Goal: Find contact information: Find contact information

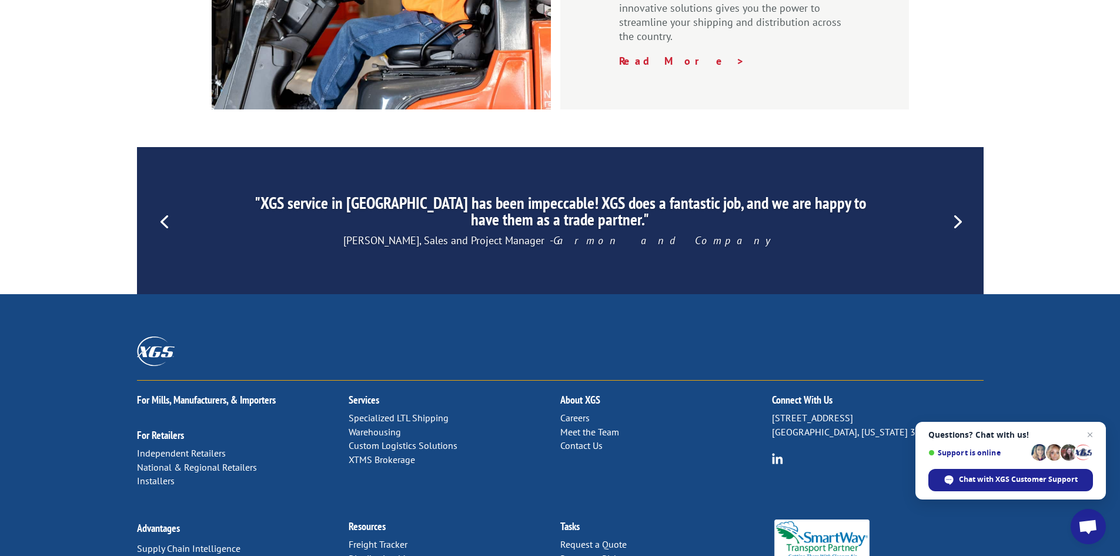
scroll to position [1764, 0]
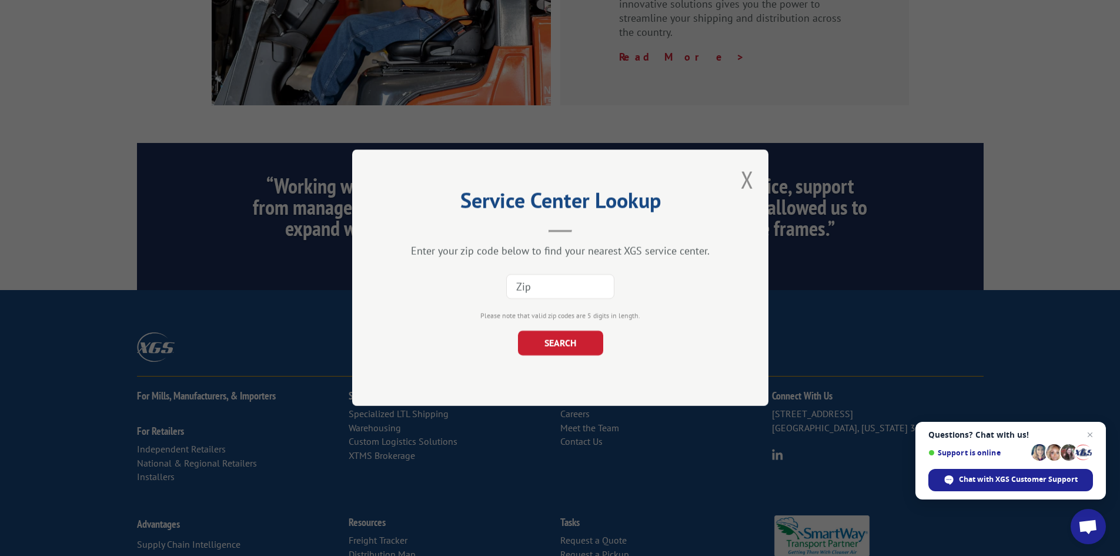
click at [533, 292] on input at bounding box center [560, 287] width 108 height 25
type input "74820"
click at [518, 331] on button "SEARCH" at bounding box center [560, 343] width 85 height 25
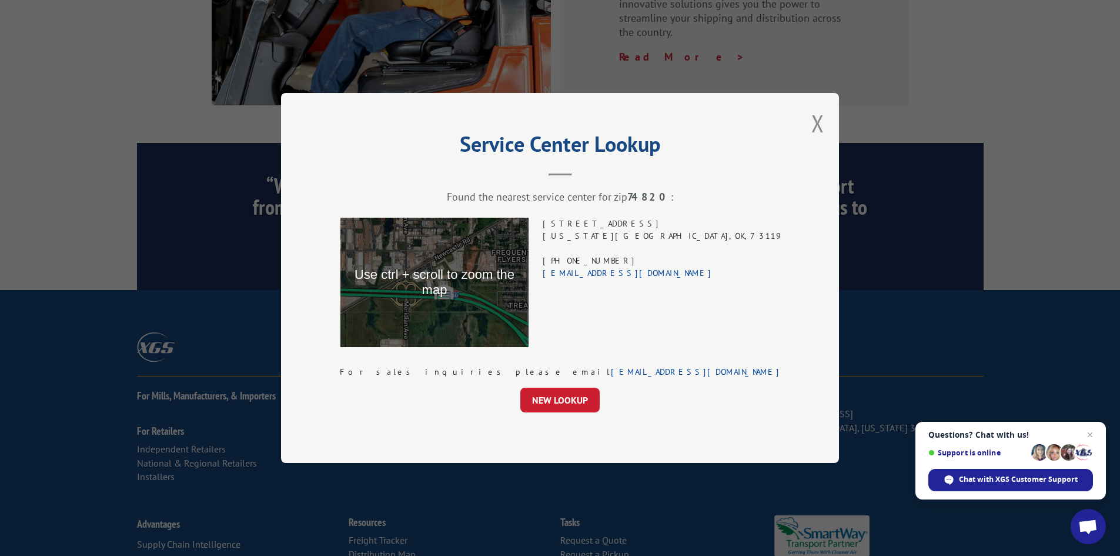
scroll to position [1705, 0]
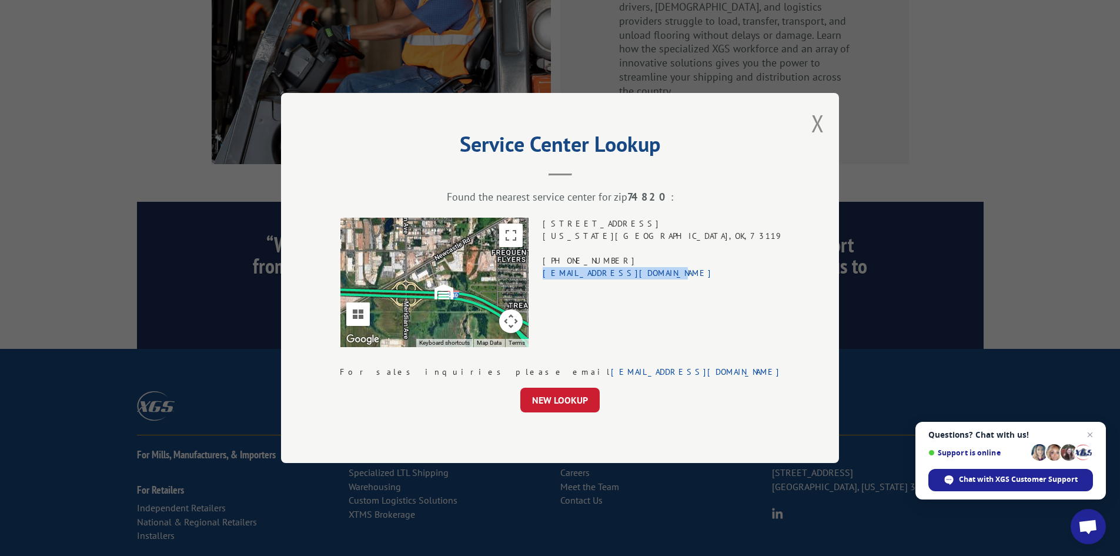
drag, startPoint x: 714, startPoint y: 273, endPoint x: 607, endPoint y: 279, distance: 107.2
click at [607, 279] on div "Service Center Lookup Found the nearest service center for zip 74820 : To navig…" at bounding box center [560, 278] width 558 height 370
copy link "xgsoklahomacity@xgsi.com"
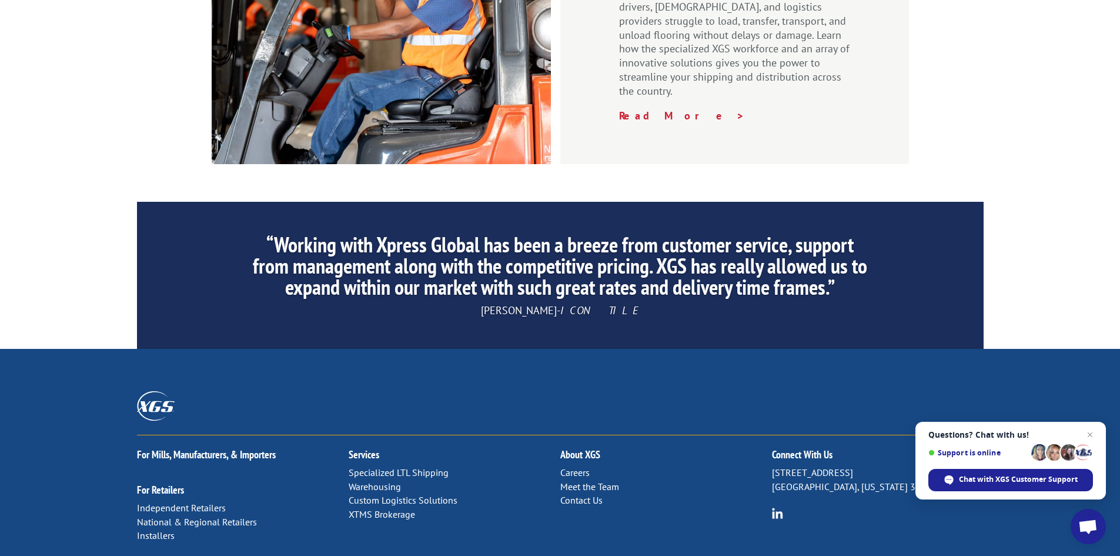
scroll to position [1764, 0]
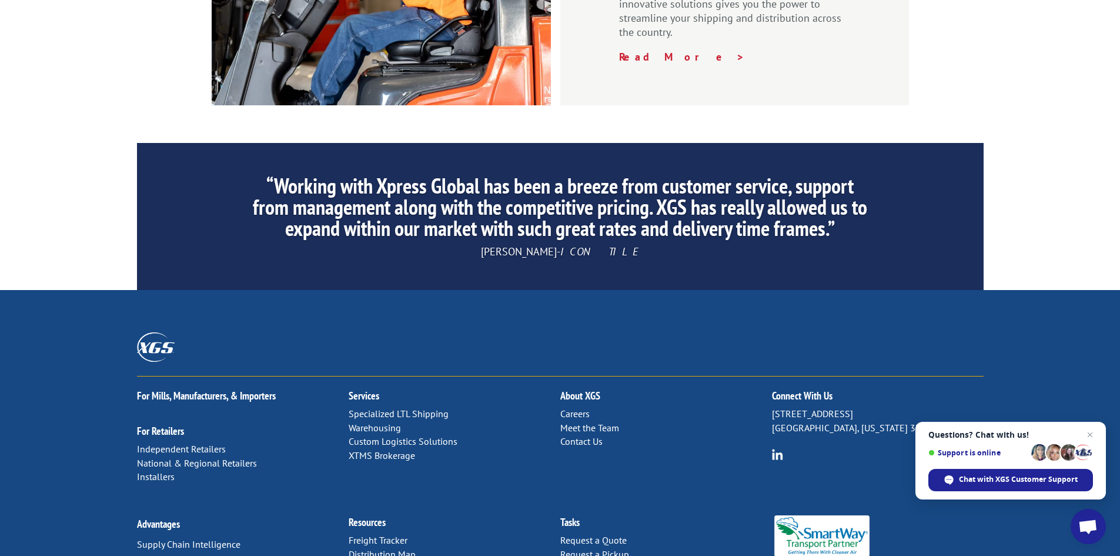
click at [596, 435] on link "Contact Us" at bounding box center [581, 441] width 42 height 12
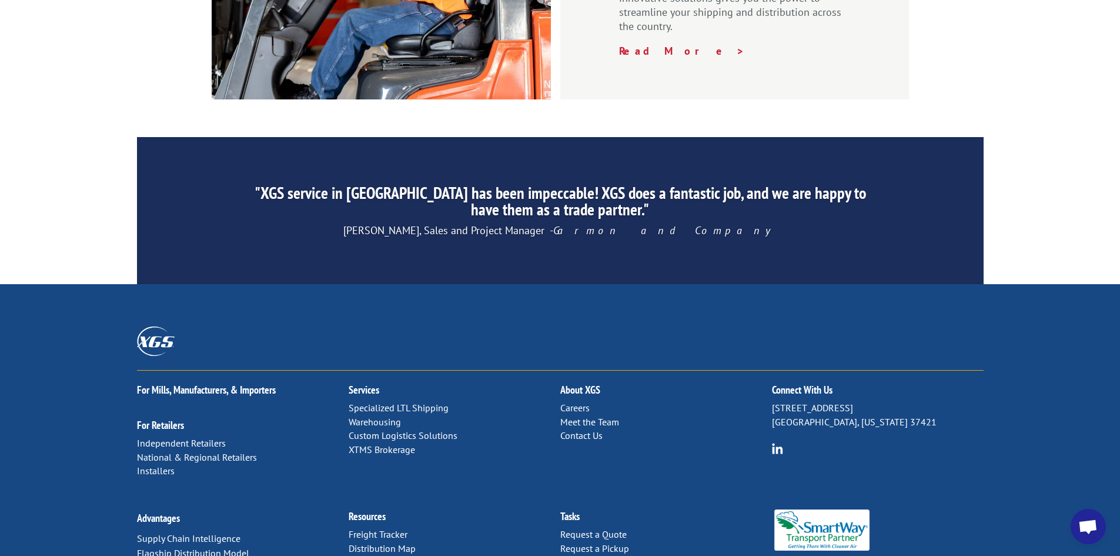
scroll to position [1772, 0]
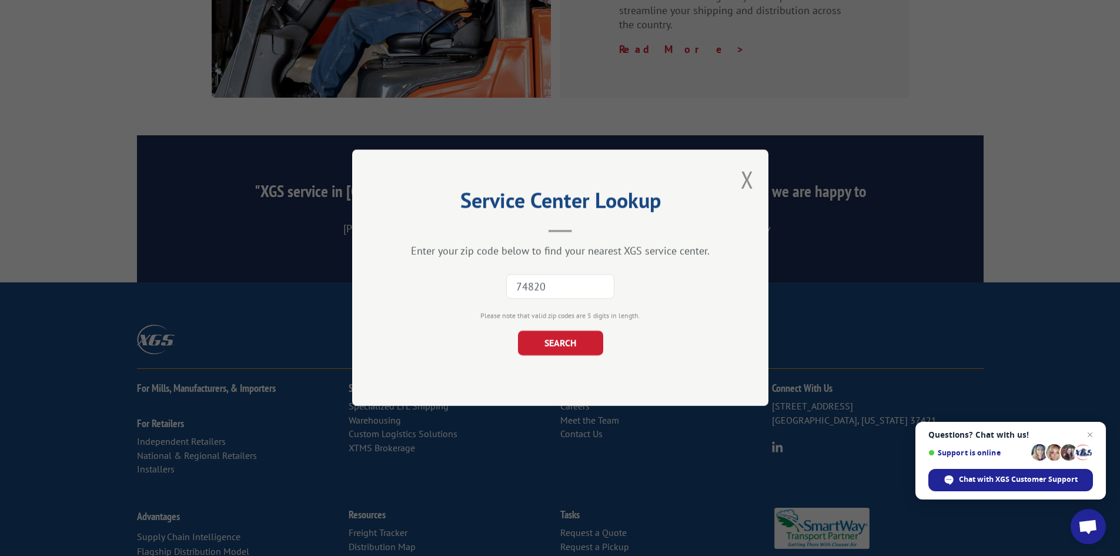
type input "74820"
click at [518, 331] on button "SEARCH" at bounding box center [560, 343] width 85 height 25
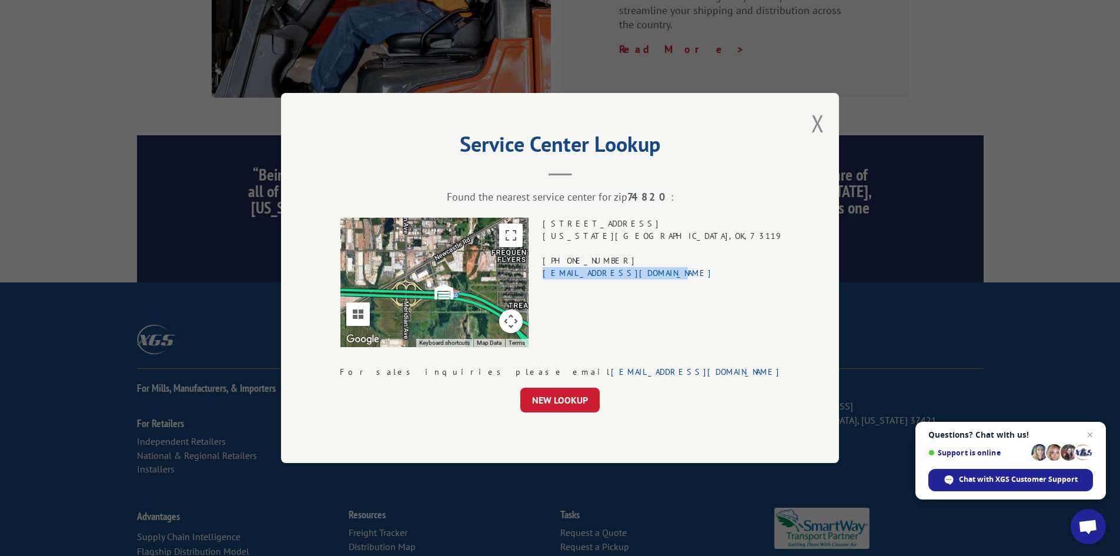
drag, startPoint x: 717, startPoint y: 273, endPoint x: 610, endPoint y: 276, distance: 106.5
click at [610, 276] on div "Service Center Lookup Found the nearest service center for zip 74820 : To navig…" at bounding box center [560, 278] width 558 height 370
copy link "xgsoklahomacity@xgsi.com"
